Goal: Task Accomplishment & Management: Complete application form

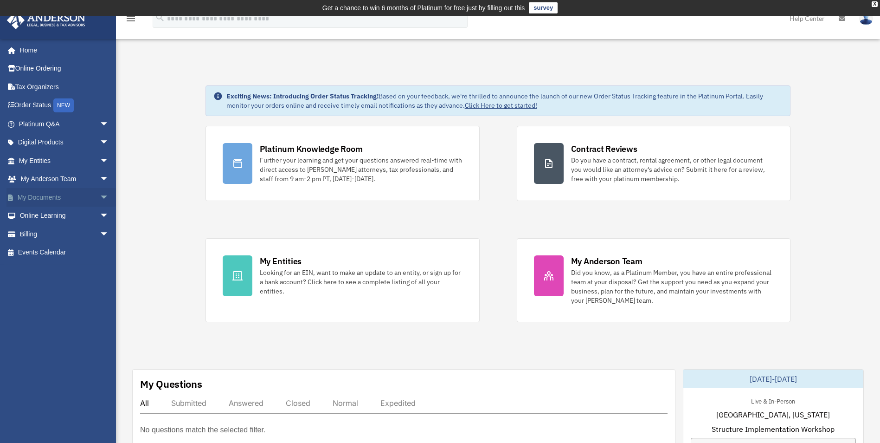
click at [102, 195] on span "arrow_drop_down" at bounding box center [109, 197] width 19 height 19
click at [50, 217] on link "Box" at bounding box center [68, 216] width 110 height 19
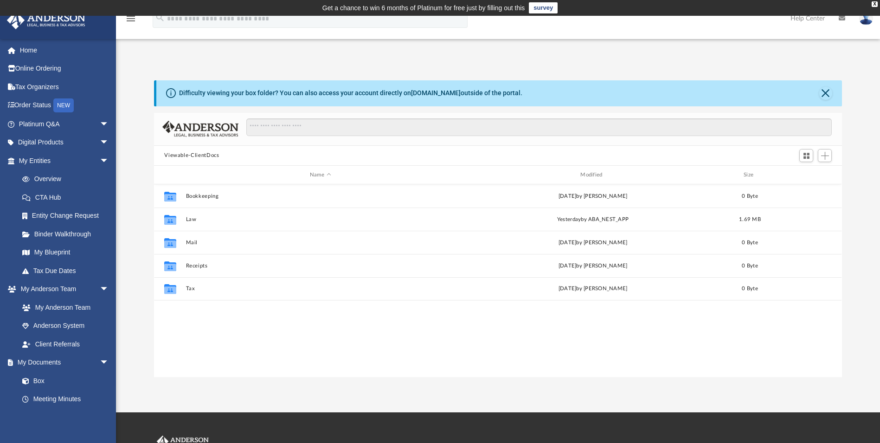
scroll to position [204, 681]
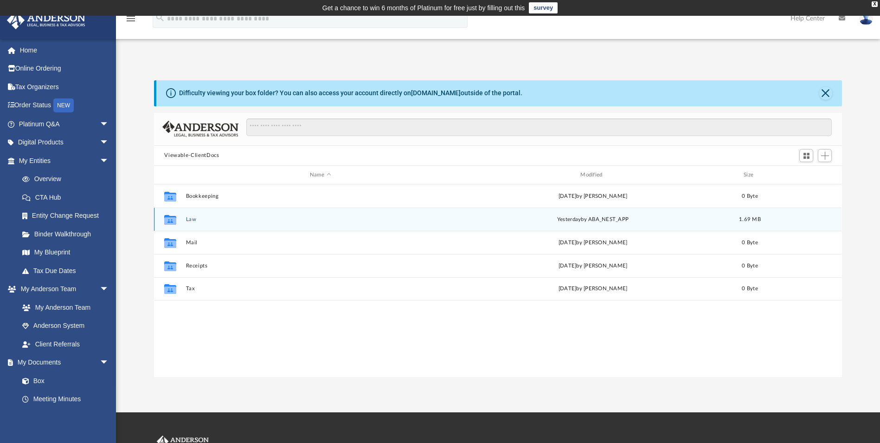
click at [229, 224] on div "Collaborated Folder Law yesterday by ABA_NEST_APP 1.69 MB" at bounding box center [498, 218] width 688 height 23
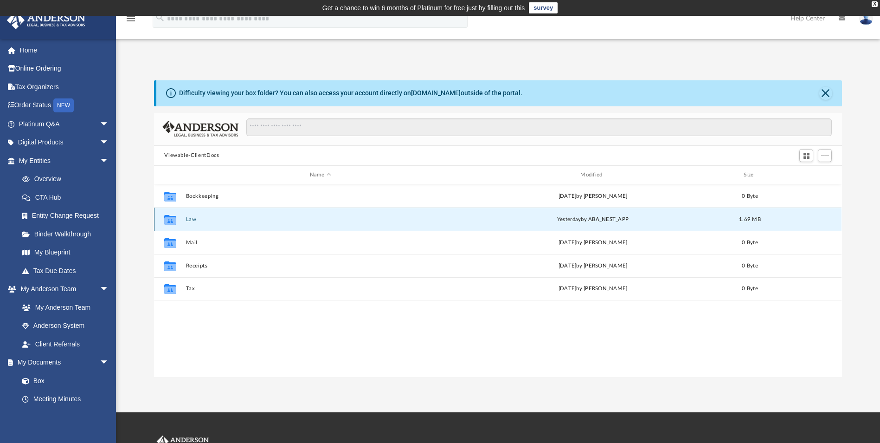
click at [185, 218] on div "Collaborated Folder Law yesterday by ABA_NEST_APP 1.69 MB" at bounding box center [498, 218] width 688 height 23
click at [192, 219] on button "Law" at bounding box center [320, 219] width 269 height 6
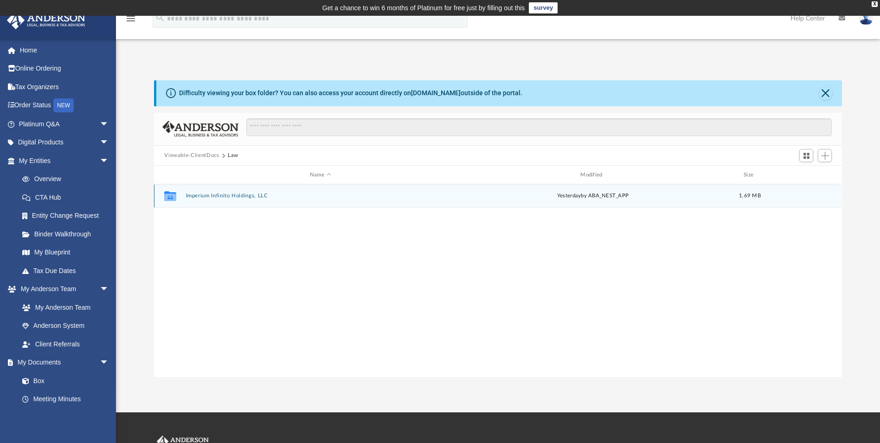
click at [219, 195] on button "Imperium Infinito Holdings, LLC" at bounding box center [320, 196] width 269 height 6
click at [205, 195] on button "Initial Docs" at bounding box center [320, 196] width 269 height 6
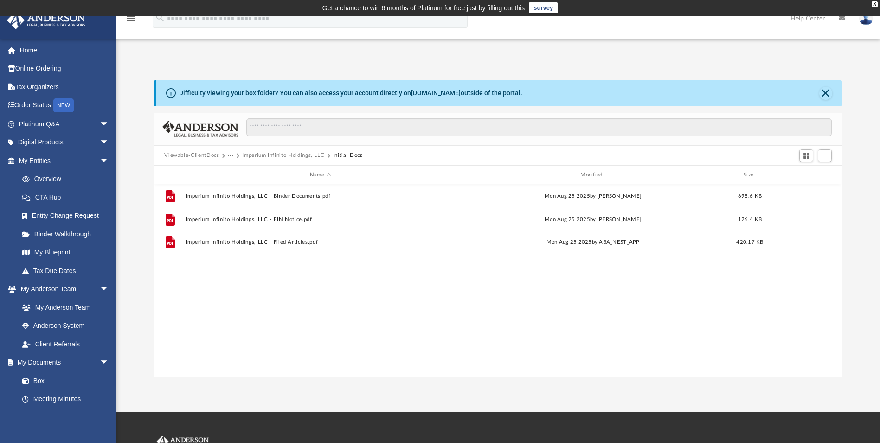
click at [252, 155] on button "Imperium Infinito Holdings, LLC" at bounding box center [283, 155] width 82 height 8
click at [196, 156] on button "Viewable-ClientDocs" at bounding box center [191, 155] width 55 height 8
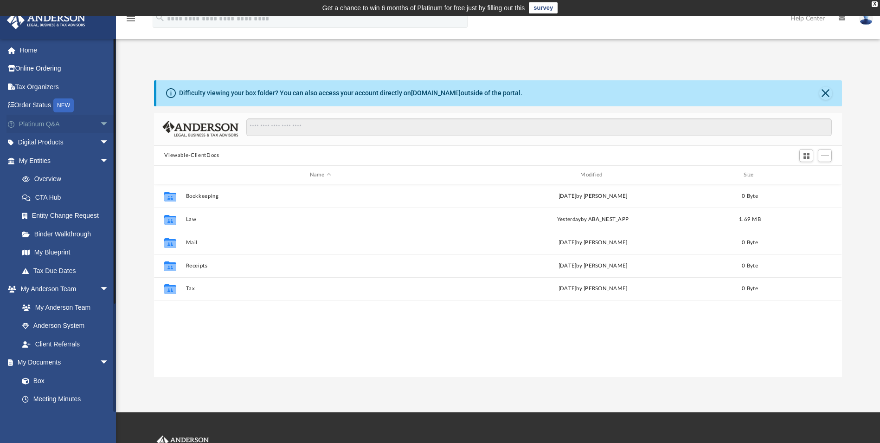
click at [58, 126] on link "Platinum Q&A arrow_drop_down" at bounding box center [64, 124] width 116 height 19
click at [100, 123] on span "arrow_drop_down" at bounding box center [109, 124] width 19 height 19
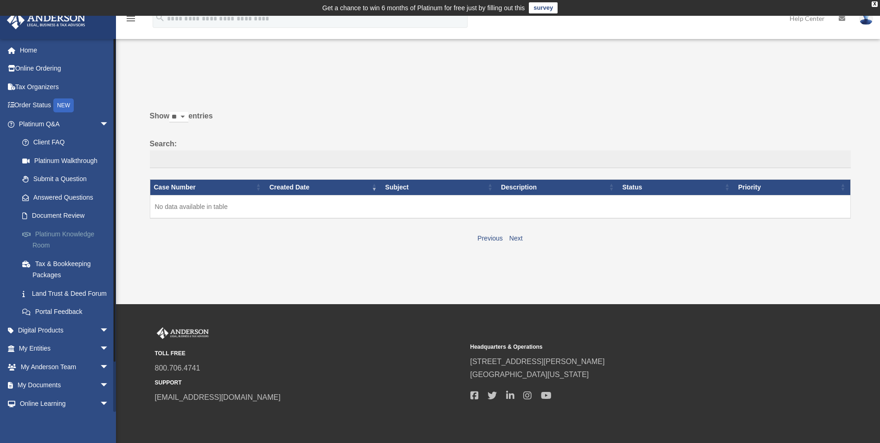
click at [61, 232] on link "Platinum Knowledge Room" at bounding box center [68, 240] width 110 height 30
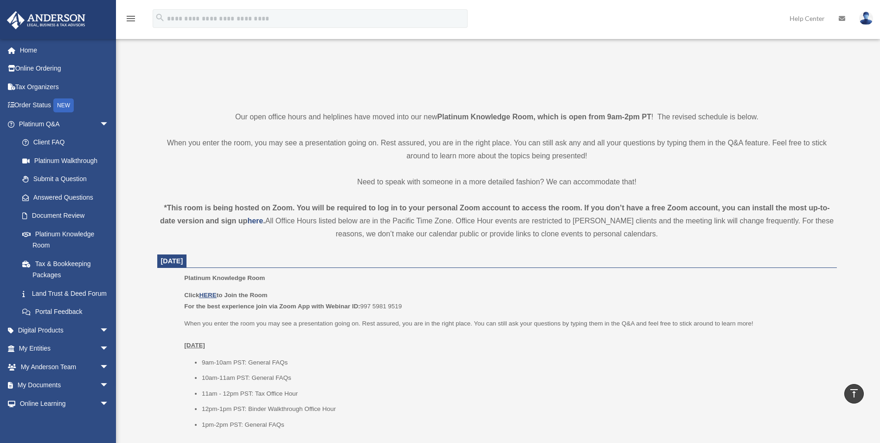
scroll to position [265, 0]
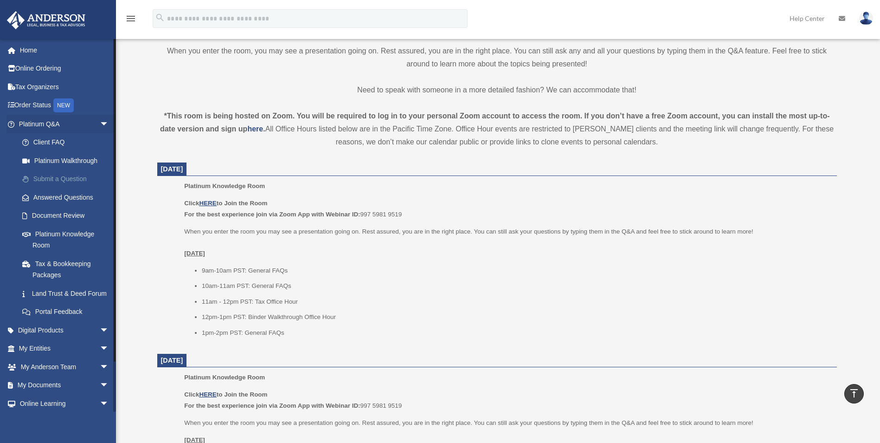
click at [47, 179] on link "Submit a Question" at bounding box center [68, 179] width 110 height 19
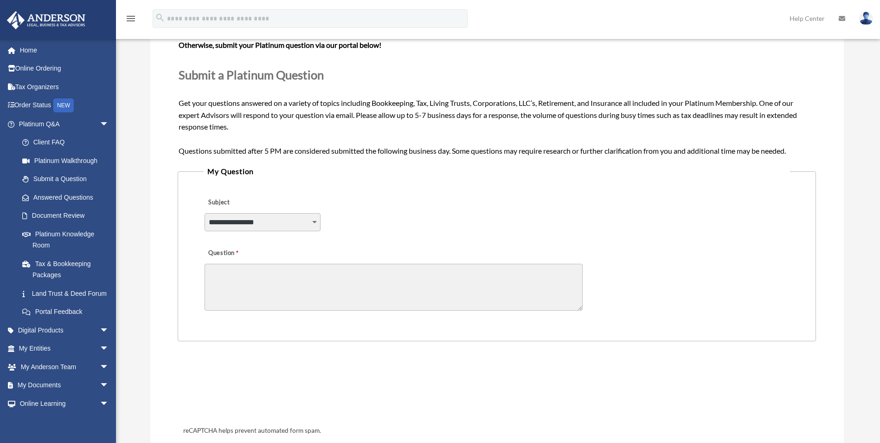
scroll to position [139, 0]
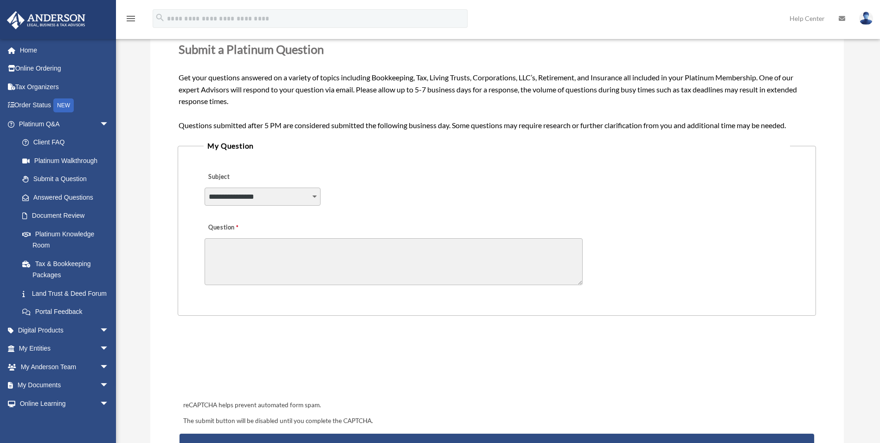
click at [309, 205] on select "**********" at bounding box center [263, 196] width 116 height 18
click at [68, 215] on link "Document Review" at bounding box center [68, 216] width 110 height 19
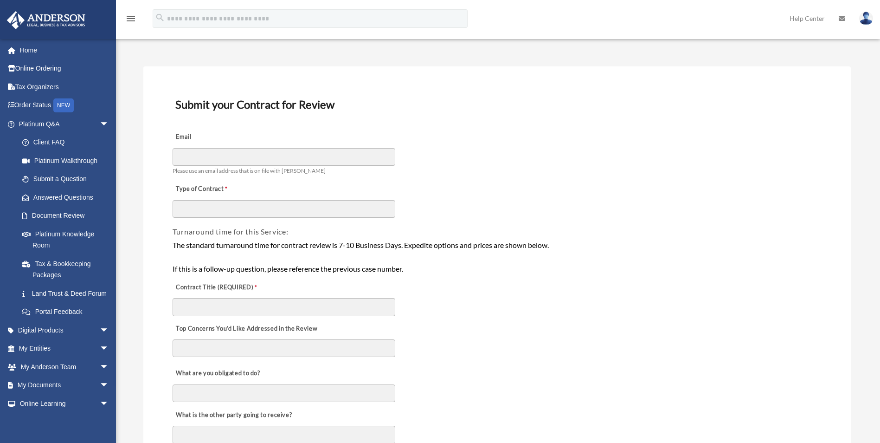
scroll to position [93, 0]
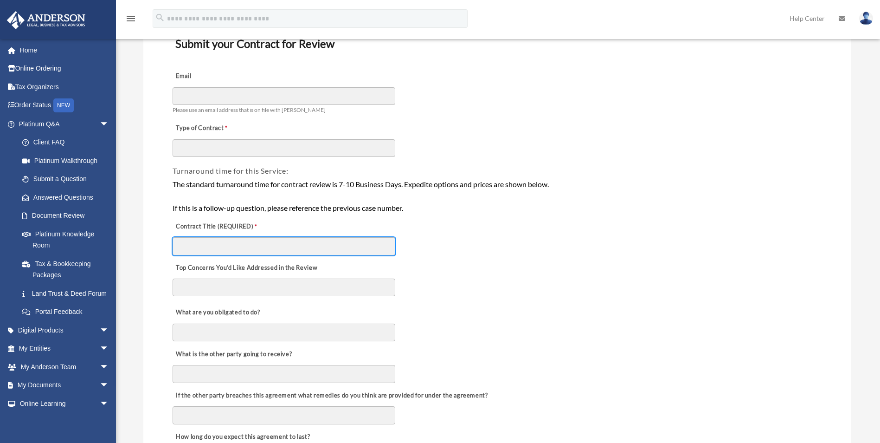
click at [213, 243] on input "Contract Title (REQUIRED)" at bounding box center [284, 246] width 223 height 18
click at [475, 226] on div "Contract Title (REQUIRED)" at bounding box center [497, 234] width 651 height 41
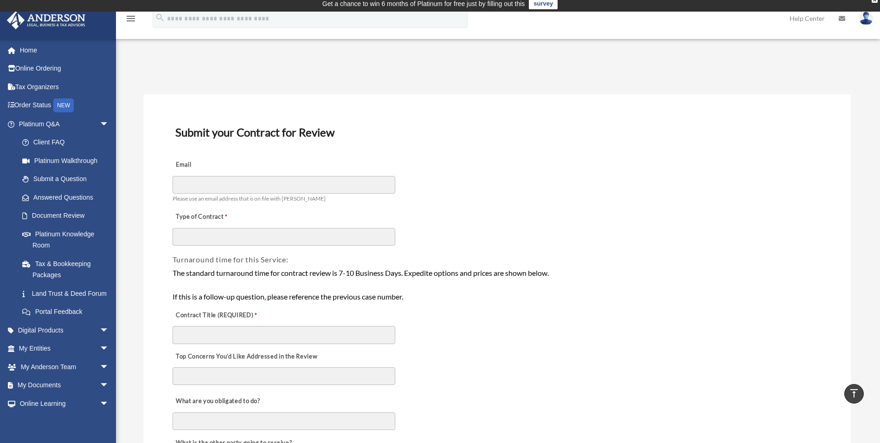
scroll to position [0, 0]
